Goal: Information Seeking & Learning: Learn about a topic

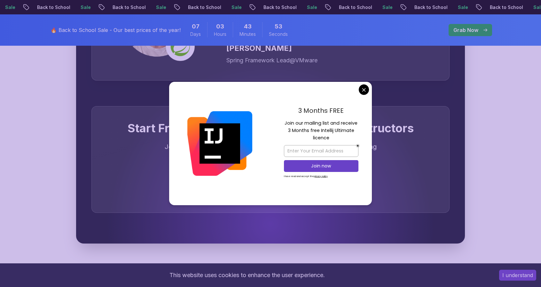
scroll to position [1984, 0]
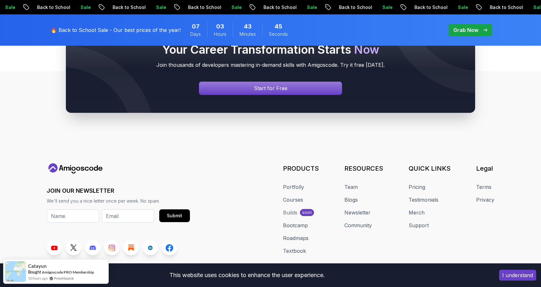
scroll to position [2437, 0]
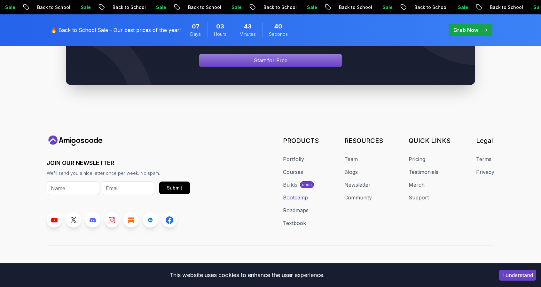
click at [298, 194] on link "Bootcamp" at bounding box center [295, 198] width 25 height 8
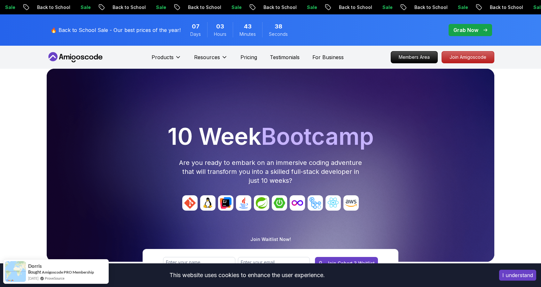
click at [4, 116] on div "10 Week Bootcamp Are you ready to embark on an immersive coding adventure that …" at bounding box center [270, 186] width 541 height 234
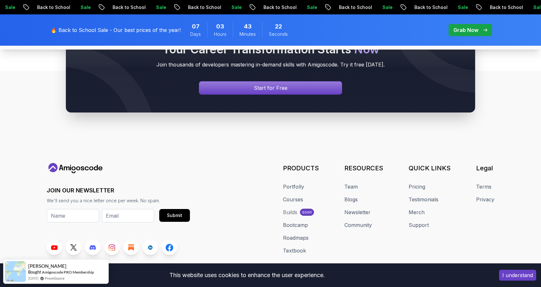
scroll to position [3127, 0]
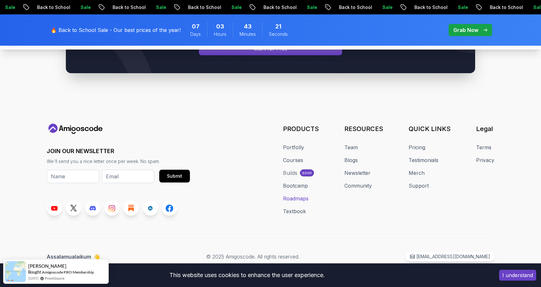
click at [294, 199] on link "Roadmaps" at bounding box center [296, 199] width 26 height 8
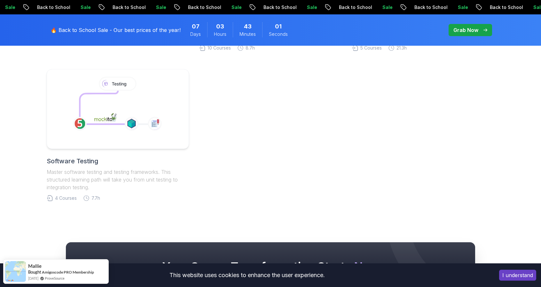
scroll to position [324, 0]
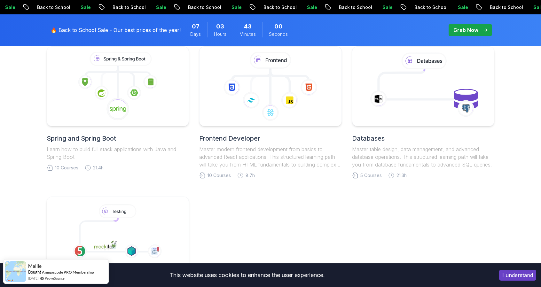
click at [92, 139] on h2 "Spring and Spring Boot" at bounding box center [118, 138] width 142 height 9
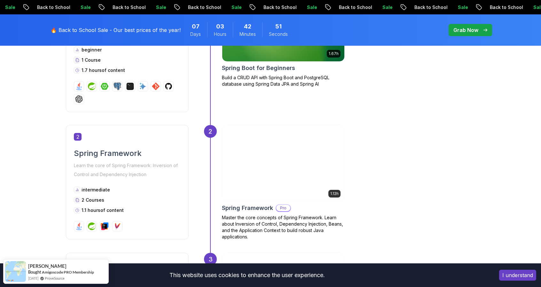
scroll to position [576, 0]
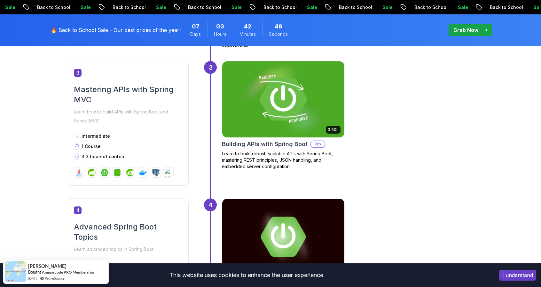
click at [266, 133] on img at bounding box center [283, 100] width 128 height 80
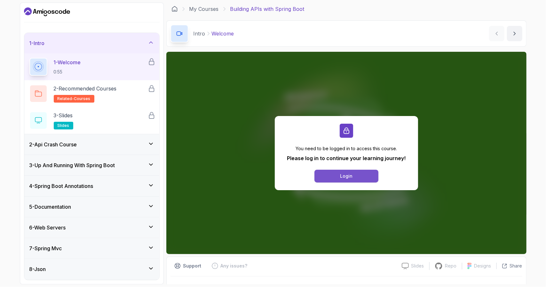
click at [330, 173] on button "Login" at bounding box center [347, 176] width 64 height 13
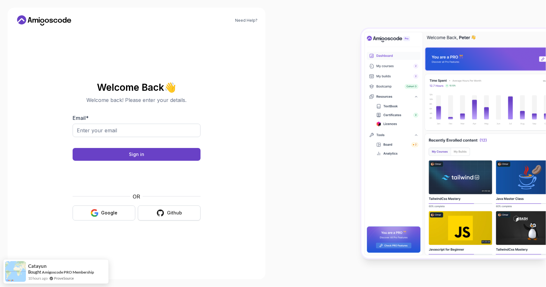
click at [165, 212] on button "Github" at bounding box center [169, 213] width 63 height 15
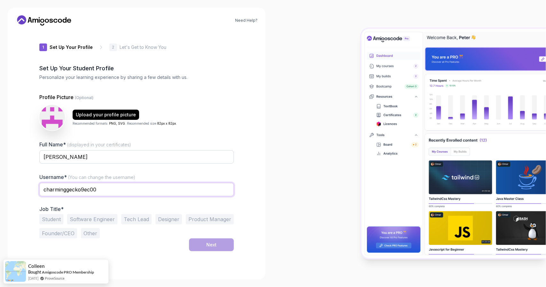
drag, startPoint x: 145, startPoint y: 188, endPoint x: 32, endPoint y: 191, distance: 113.3
click at [32, 191] on div "1 Set Up Your Profile 1 Set Up Your Profile 2 Let's Get to Know You Set Up Your…" at bounding box center [136, 151] width 215 height 241
type input "justinlee2010"
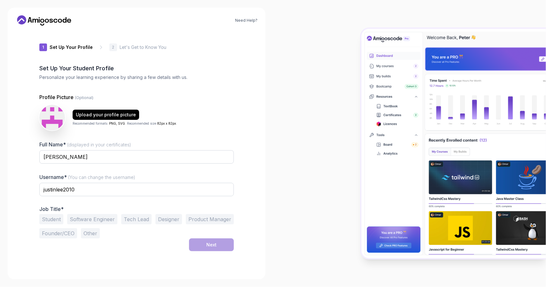
click at [51, 221] on button "Student" at bounding box center [51, 219] width 24 height 10
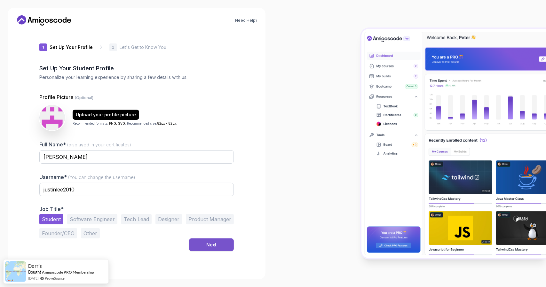
click at [221, 244] on button "Next" at bounding box center [211, 245] width 45 height 13
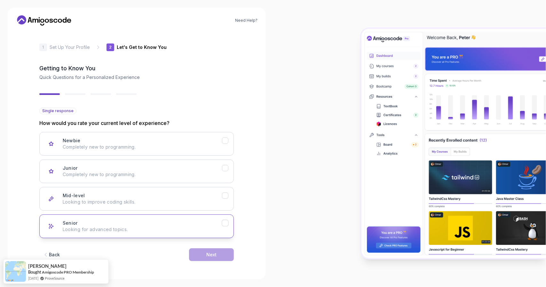
click at [139, 221] on div "Senior Looking for advanced topics." at bounding box center [142, 226] width 159 height 13
click at [213, 255] on div "Next" at bounding box center [211, 255] width 10 height 6
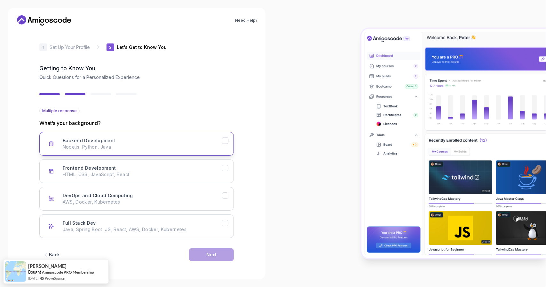
click at [120, 140] on div "Backend Development Node.js, Python, Java" at bounding box center [142, 144] width 159 height 13
click at [118, 174] on p "HTML, CSS, JavaScript, React" at bounding box center [142, 175] width 159 height 6
click at [209, 252] on div "Next" at bounding box center [211, 255] width 10 height 6
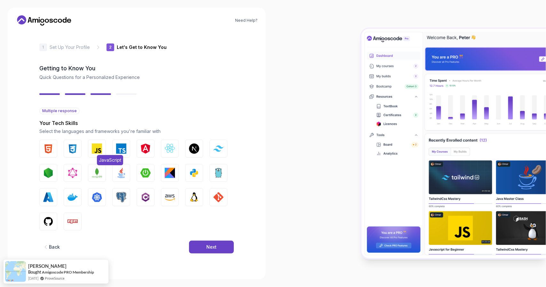
click at [100, 151] on img "button" at bounding box center [97, 149] width 10 height 10
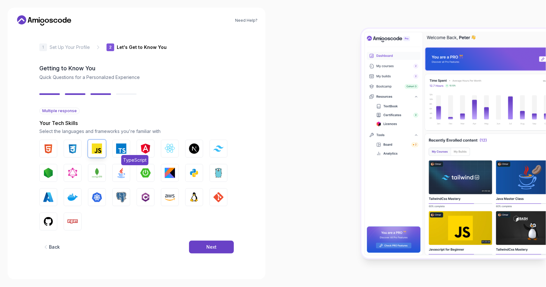
click at [120, 150] on img "button" at bounding box center [121, 149] width 10 height 10
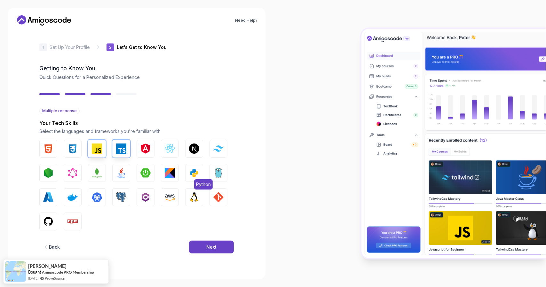
click at [196, 172] on img "button" at bounding box center [194, 173] width 10 height 10
click at [202, 245] on button "Next" at bounding box center [211, 247] width 45 height 13
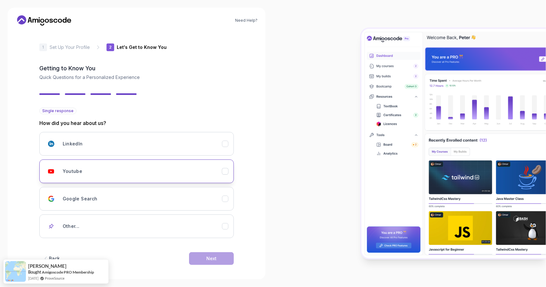
click at [128, 168] on div "Youtube" at bounding box center [142, 171] width 159 height 13
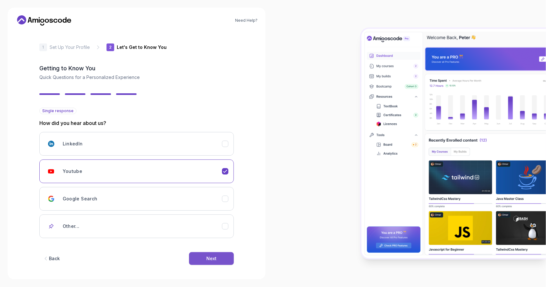
click at [208, 253] on button "Next" at bounding box center [211, 258] width 45 height 13
click at [209, 257] on div "Next" at bounding box center [211, 259] width 10 height 6
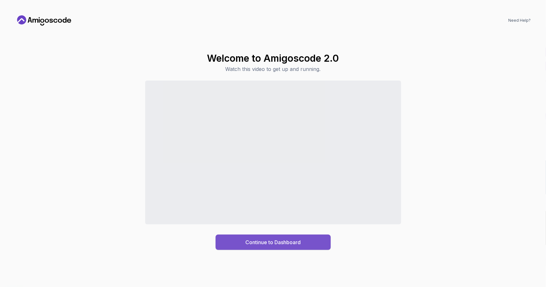
click at [244, 239] on button "Continue to Dashboard" at bounding box center [273, 242] width 115 height 15
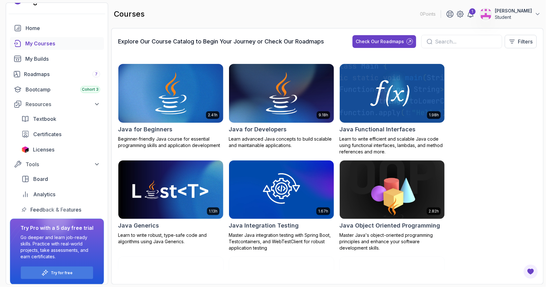
scroll to position [17, 0]
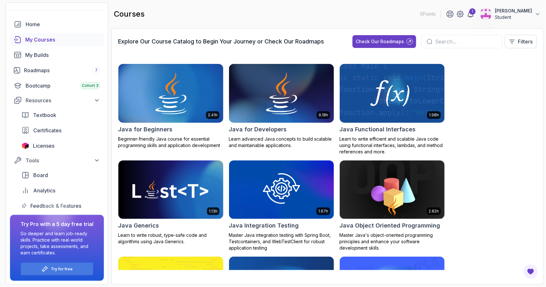
click at [79, 231] on p "Go deeper and learn job-ready skills. Practice with real-world projects, take a…" at bounding box center [56, 244] width 73 height 26
click at [74, 146] on div "Licenses" at bounding box center [66, 146] width 67 height 8
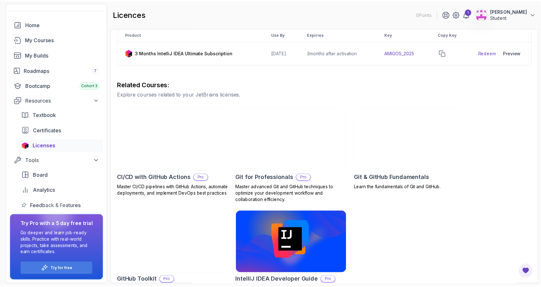
scroll to position [128, 0]
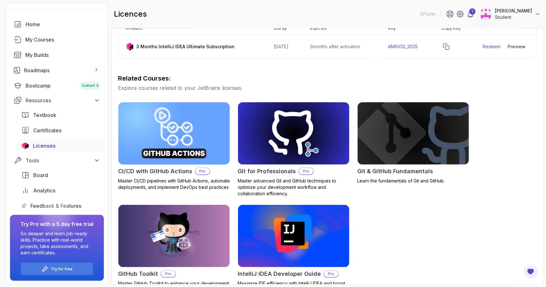
click at [181, 152] on img at bounding box center [174, 134] width 117 height 66
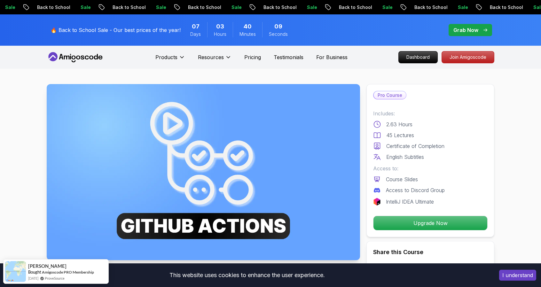
scroll to position [64, 0]
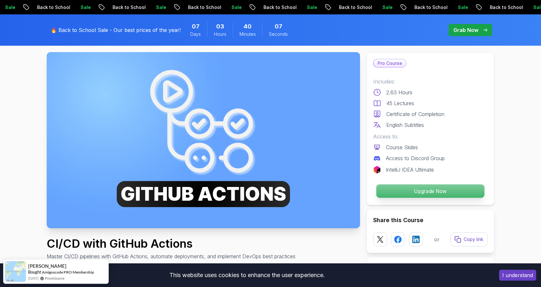
click at [401, 188] on p "Upgrade Now" at bounding box center [431, 191] width 108 height 13
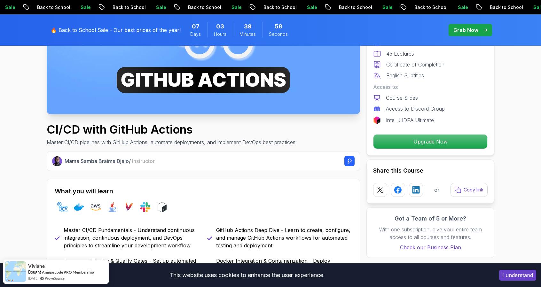
scroll to position [0, 0]
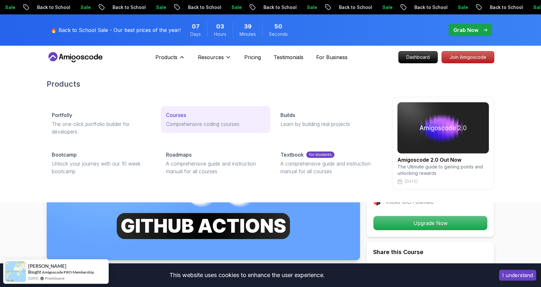
click at [181, 114] on p "Courses" at bounding box center [176, 115] width 20 height 8
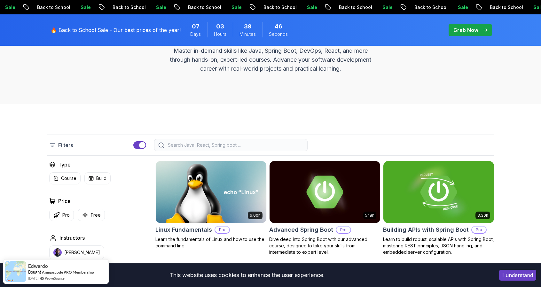
scroll to position [96, 0]
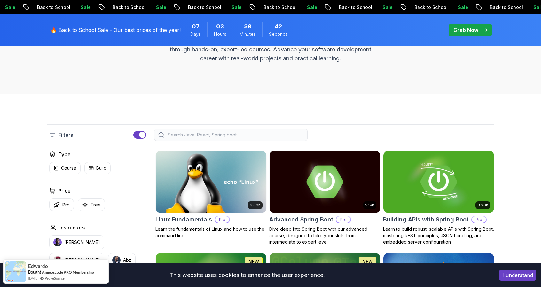
click at [460, 30] on p "Grab Now" at bounding box center [466, 30] width 25 height 8
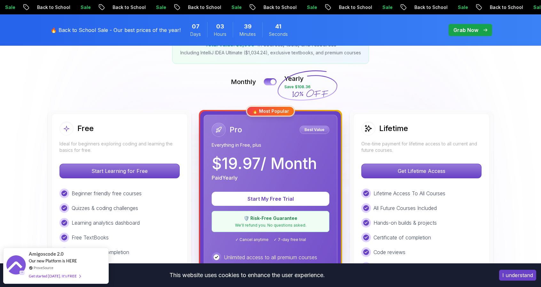
scroll to position [128, 0]
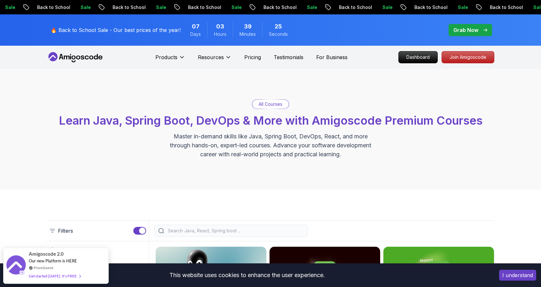
scroll to position [192, 0]
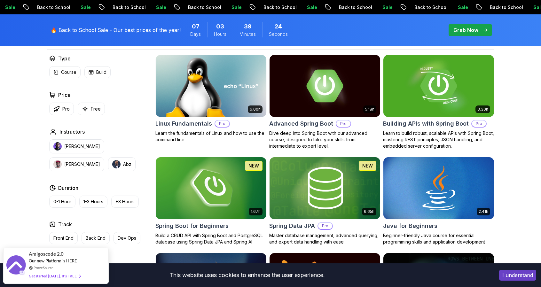
click at [225, 196] on img at bounding box center [211, 188] width 116 height 65
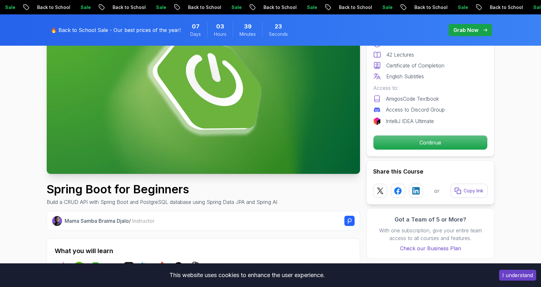
scroll to position [96, 0]
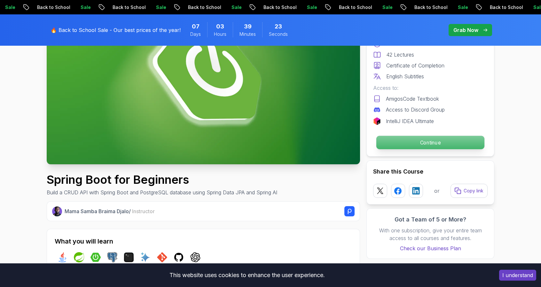
click at [424, 144] on p "Continue" at bounding box center [431, 142] width 108 height 13
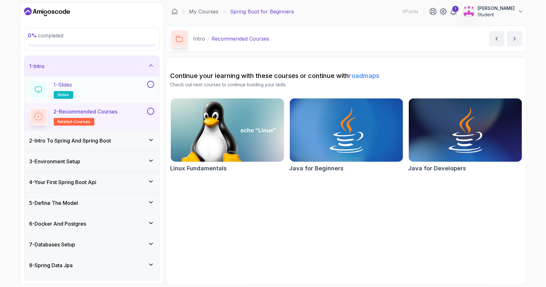
click at [139, 89] on div "1 - Slides slides" at bounding box center [87, 90] width 116 height 18
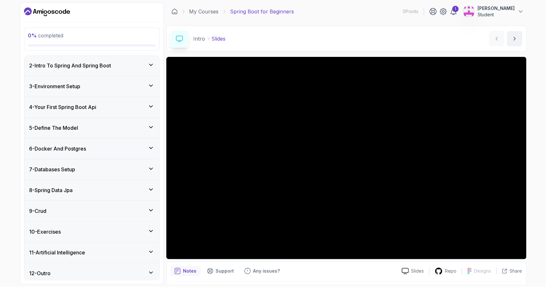
scroll to position [77, 0]
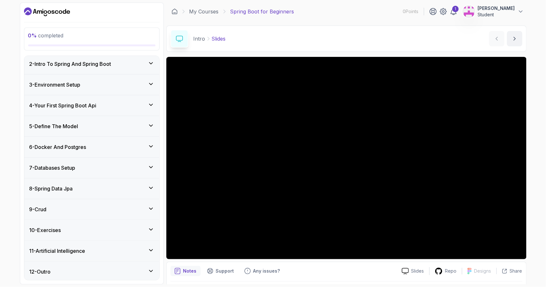
click at [130, 208] on div "9 - Crud" at bounding box center [91, 210] width 125 height 8
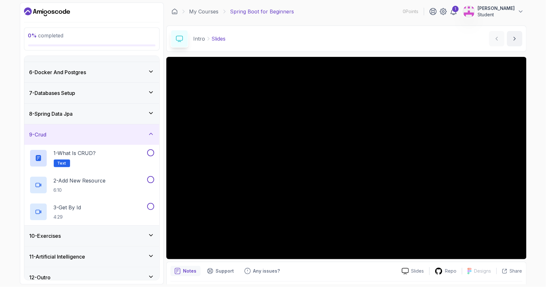
scroll to position [104, 0]
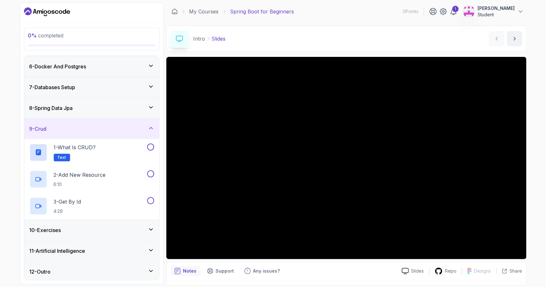
click at [108, 252] on div "11 - Artificial Intelligence" at bounding box center [91, 251] width 125 height 8
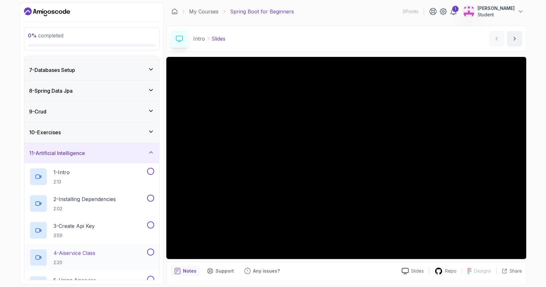
scroll to position [136, 0]
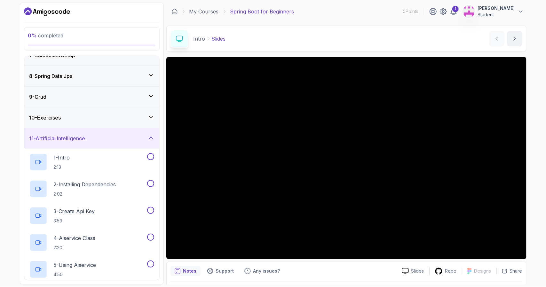
click at [112, 142] on div "11 - Artificial Intelligence" at bounding box center [91, 138] width 135 height 20
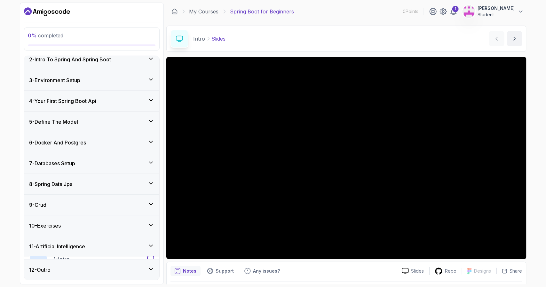
scroll to position [23, 0]
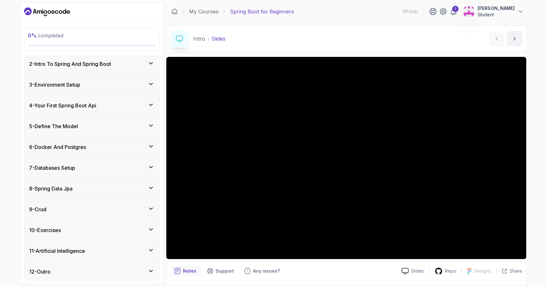
click at [106, 247] on div "11 - Artificial Intelligence" at bounding box center [91, 251] width 125 height 8
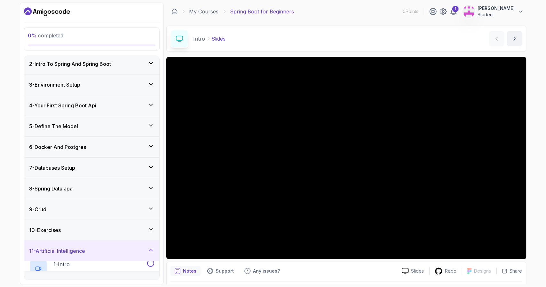
scroll to position [136, 0]
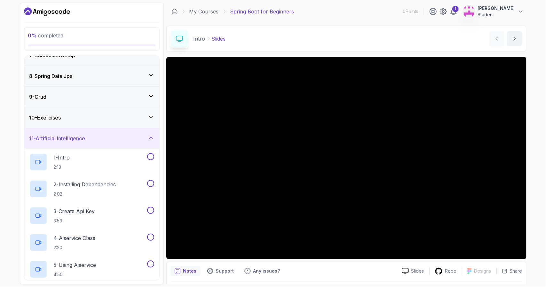
click at [128, 136] on div "11 - Artificial Intelligence" at bounding box center [91, 139] width 125 height 8
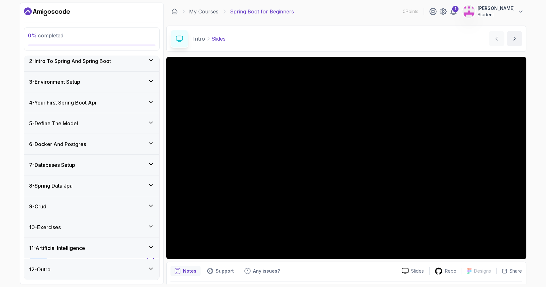
scroll to position [23, 0]
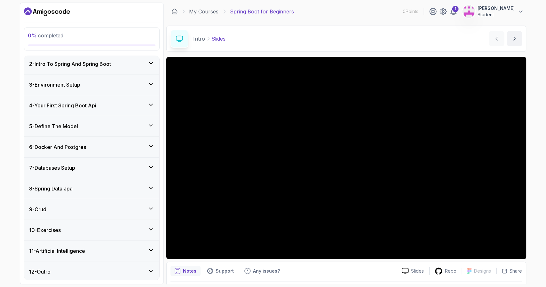
click at [93, 268] on div "12 - Outro" at bounding box center [91, 272] width 125 height 8
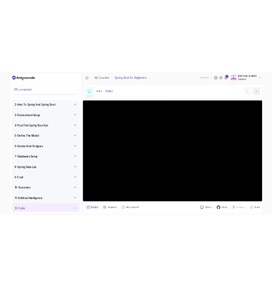
scroll to position [0, 0]
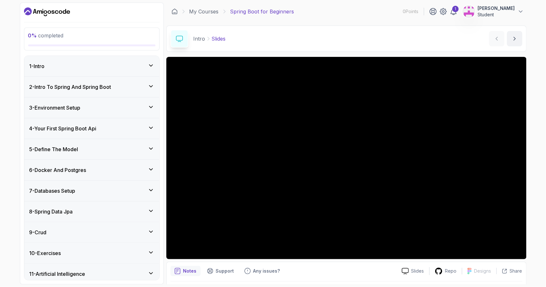
click at [114, 56] on div "1 - Intro" at bounding box center [91, 66] width 135 height 20
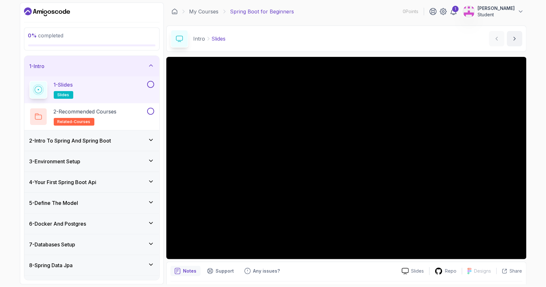
click at [121, 140] on div "2 - Intro To Spring And Spring Boot" at bounding box center [91, 141] width 125 height 8
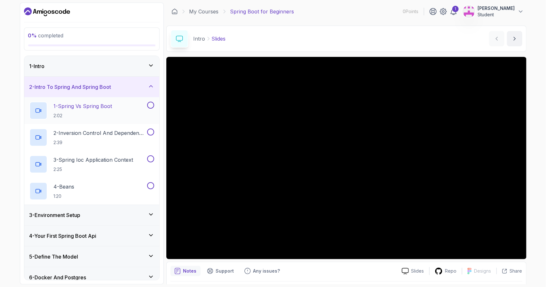
click at [138, 110] on div "1 - Spring Vs Spring Boot 2:02" at bounding box center [87, 111] width 116 height 18
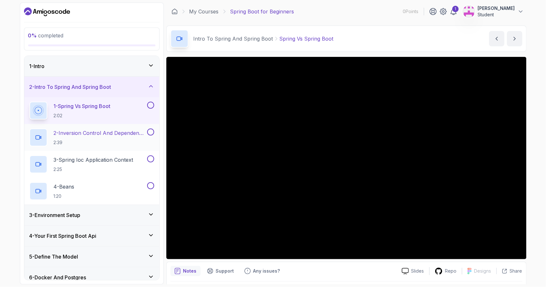
click at [132, 135] on p "2 - Inversion Control And Dependency Injection" at bounding box center [100, 133] width 92 height 8
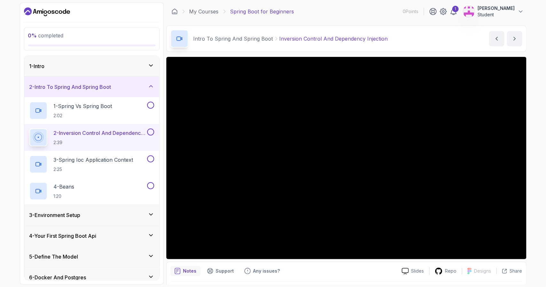
click at [118, 217] on div "3 - Environment Setup" at bounding box center [91, 216] width 125 height 8
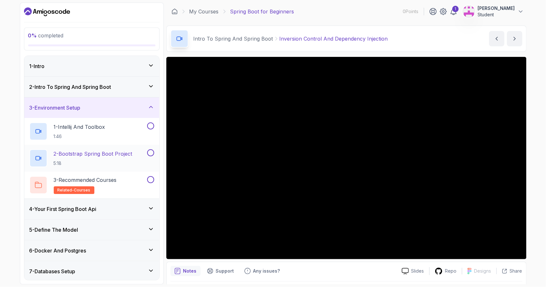
click at [139, 158] on div "2 - Bootstrap Spring Boot Project 5:18" at bounding box center [87, 158] width 116 height 18
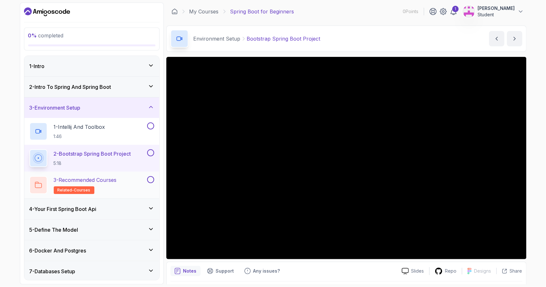
click at [114, 188] on h2 "3 - Recommended Courses related-courses" at bounding box center [85, 185] width 63 height 18
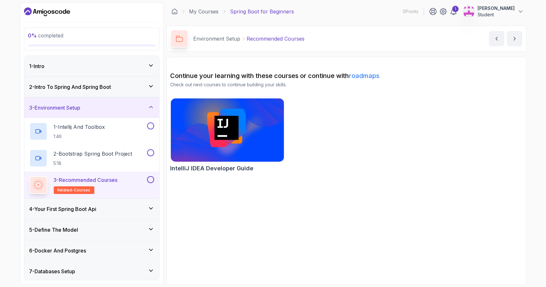
click at [112, 212] on div "4 - Your First Spring Boot Api" at bounding box center [91, 209] width 125 height 8
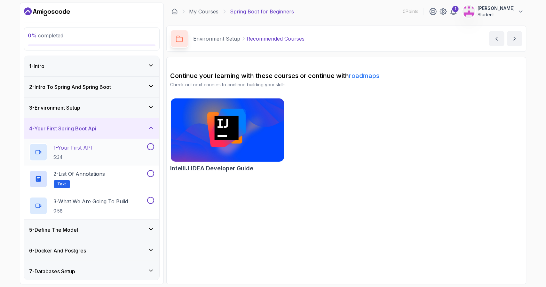
click at [141, 147] on div "1 - Your First API 5:34" at bounding box center [87, 152] width 116 height 18
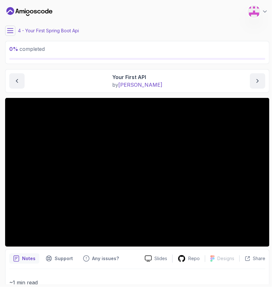
click at [167, 63] on div "0 % completed" at bounding box center [137, 52] width 265 height 23
